Goal: Check status: Check status

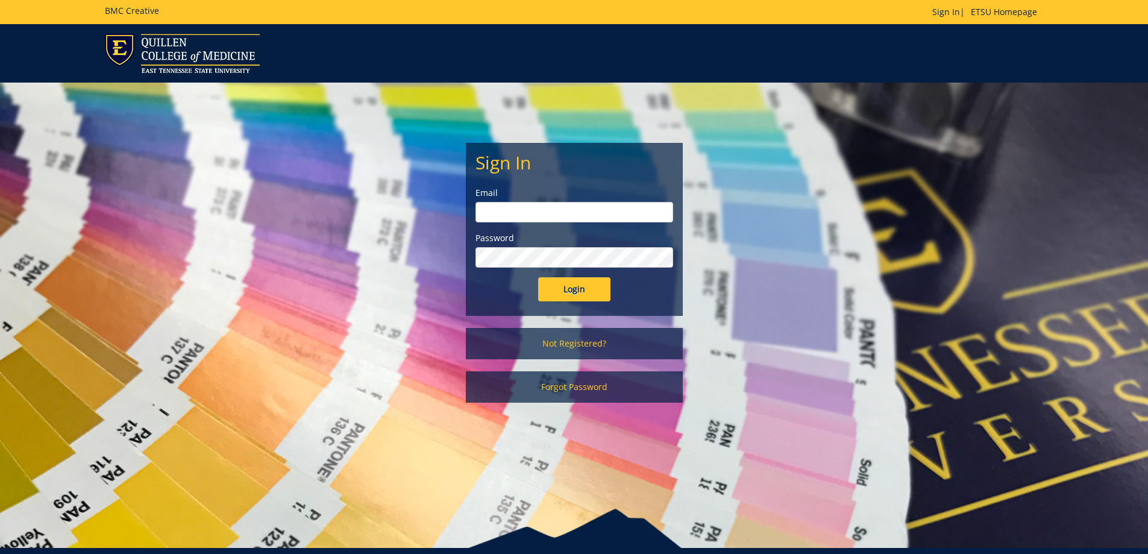
click at [596, 209] on input "email" at bounding box center [574, 212] width 198 height 20
type input "[EMAIL_ADDRESS][DOMAIN_NAME]"
click at [538, 277] on input "Login" at bounding box center [574, 289] width 72 height 24
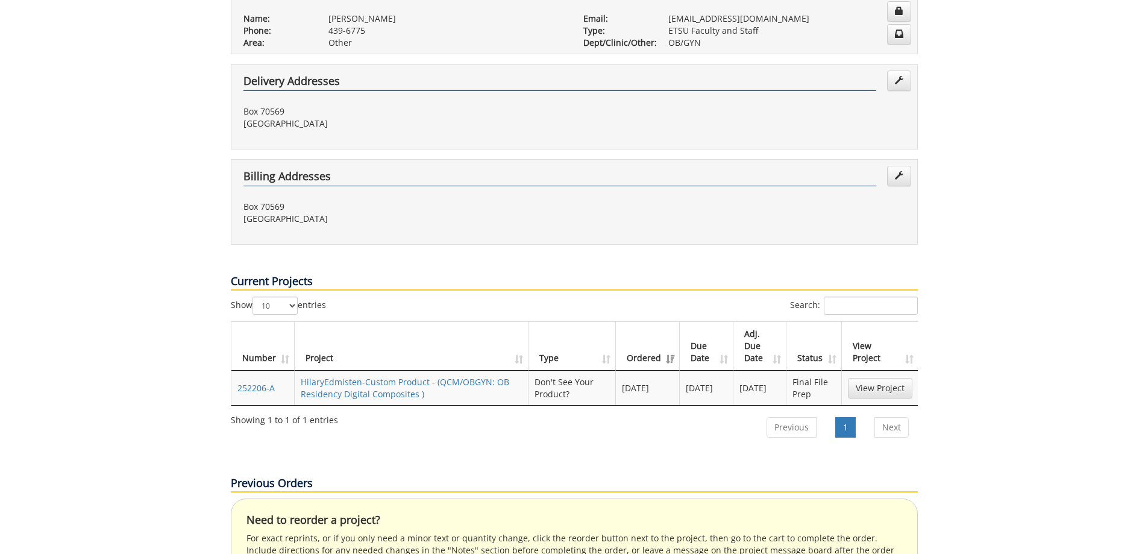
scroll to position [301, 0]
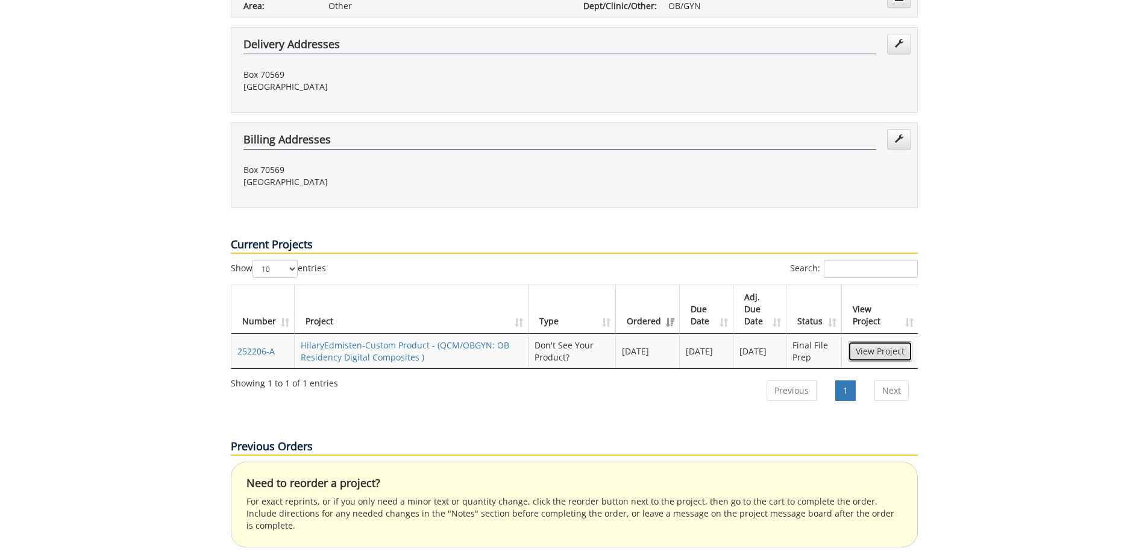
click at [893, 341] on link "View Project" at bounding box center [880, 351] width 64 height 20
